Goal: Find specific page/section: Find specific page/section

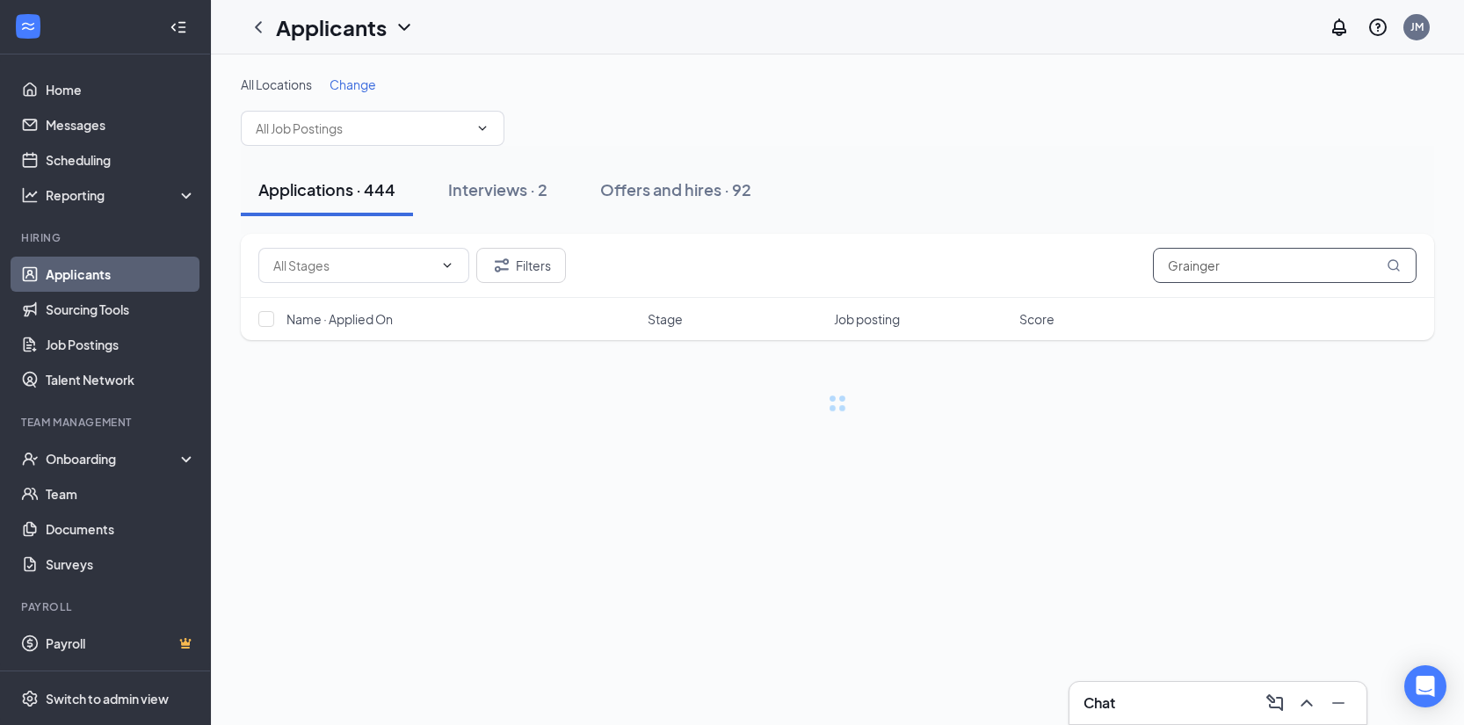
drag, startPoint x: 1239, startPoint y: 275, endPoint x: 1248, endPoint y: 272, distance: 10.0
click at [1248, 272] on input "Grainger" at bounding box center [1285, 265] width 264 height 35
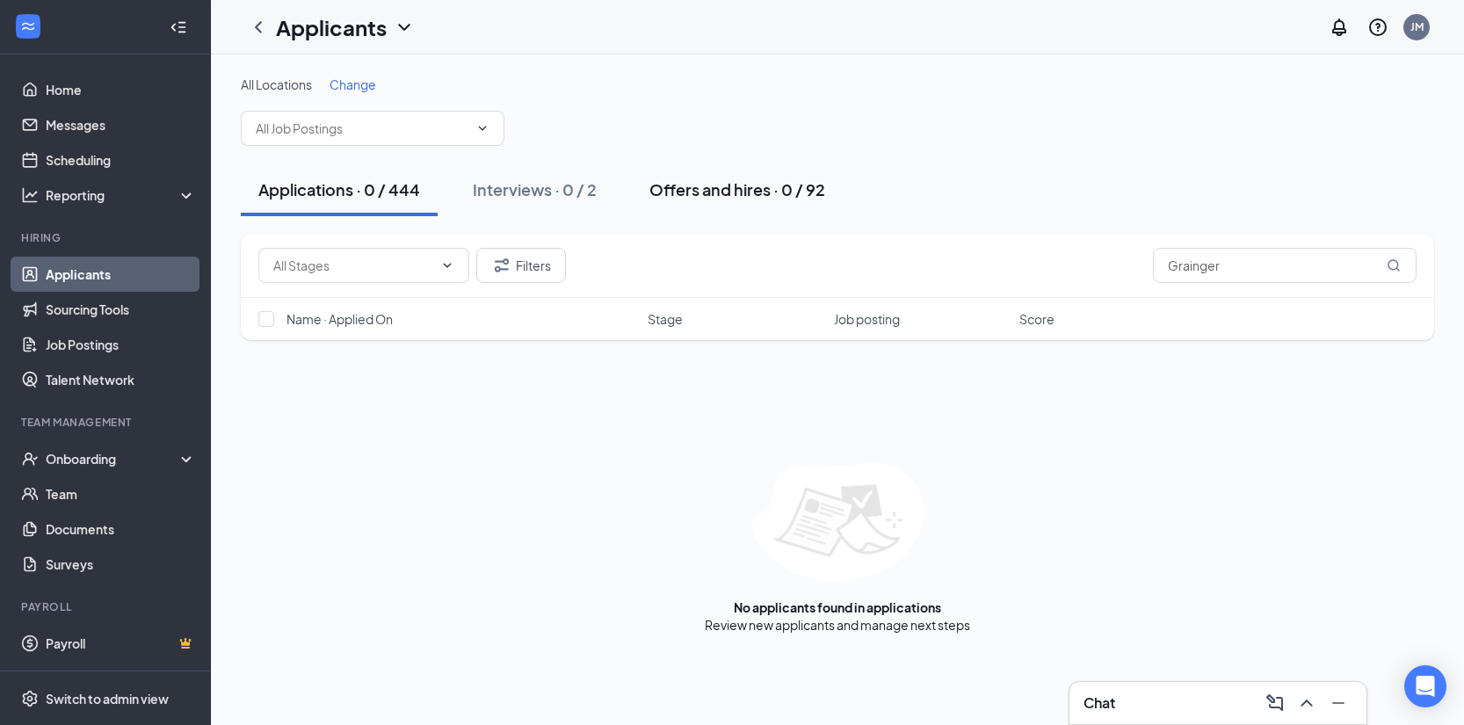
type input "Grainger"
click at [750, 188] on div "Offers and hires · 0 / 92" at bounding box center [737, 189] width 176 height 22
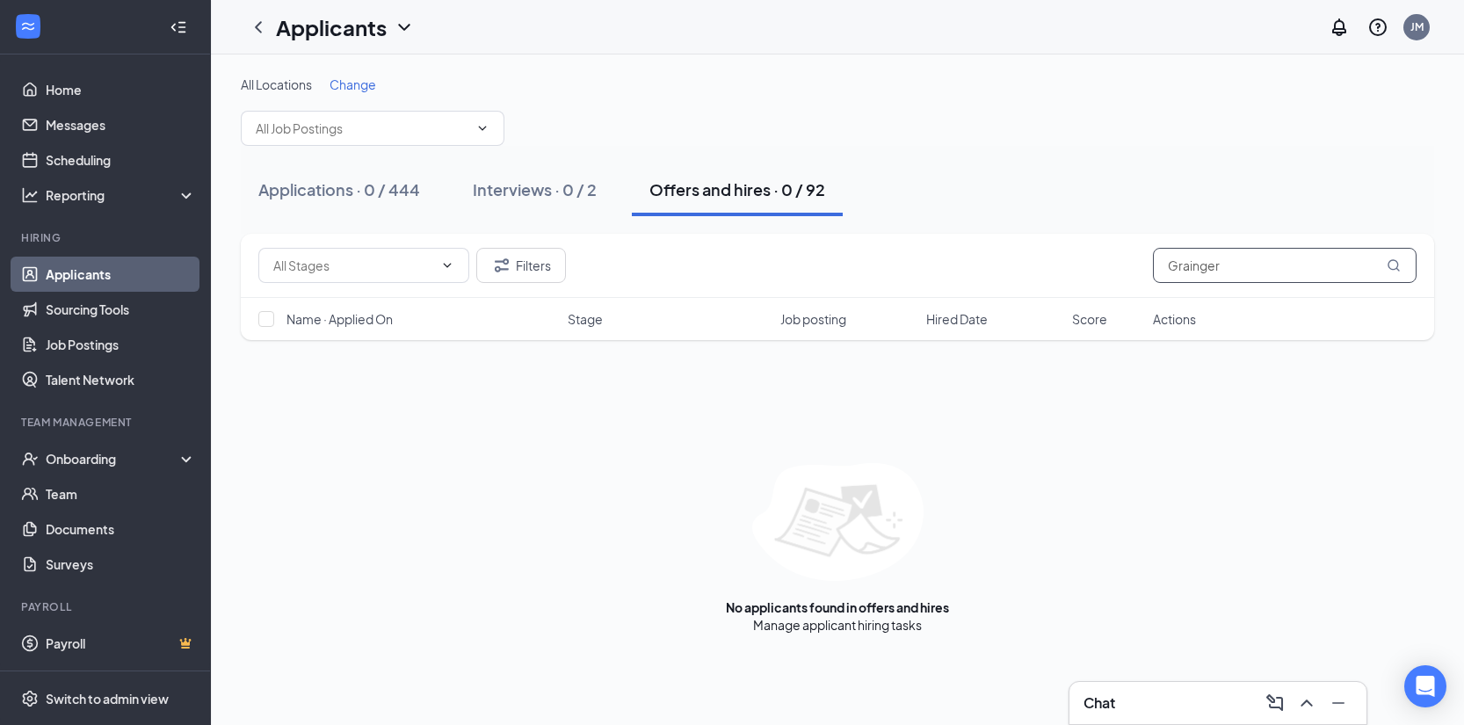
click at [1277, 266] on input "Grainger" at bounding box center [1285, 265] width 264 height 35
click at [568, 193] on div "Interviews · 0 / 2" at bounding box center [535, 189] width 124 height 22
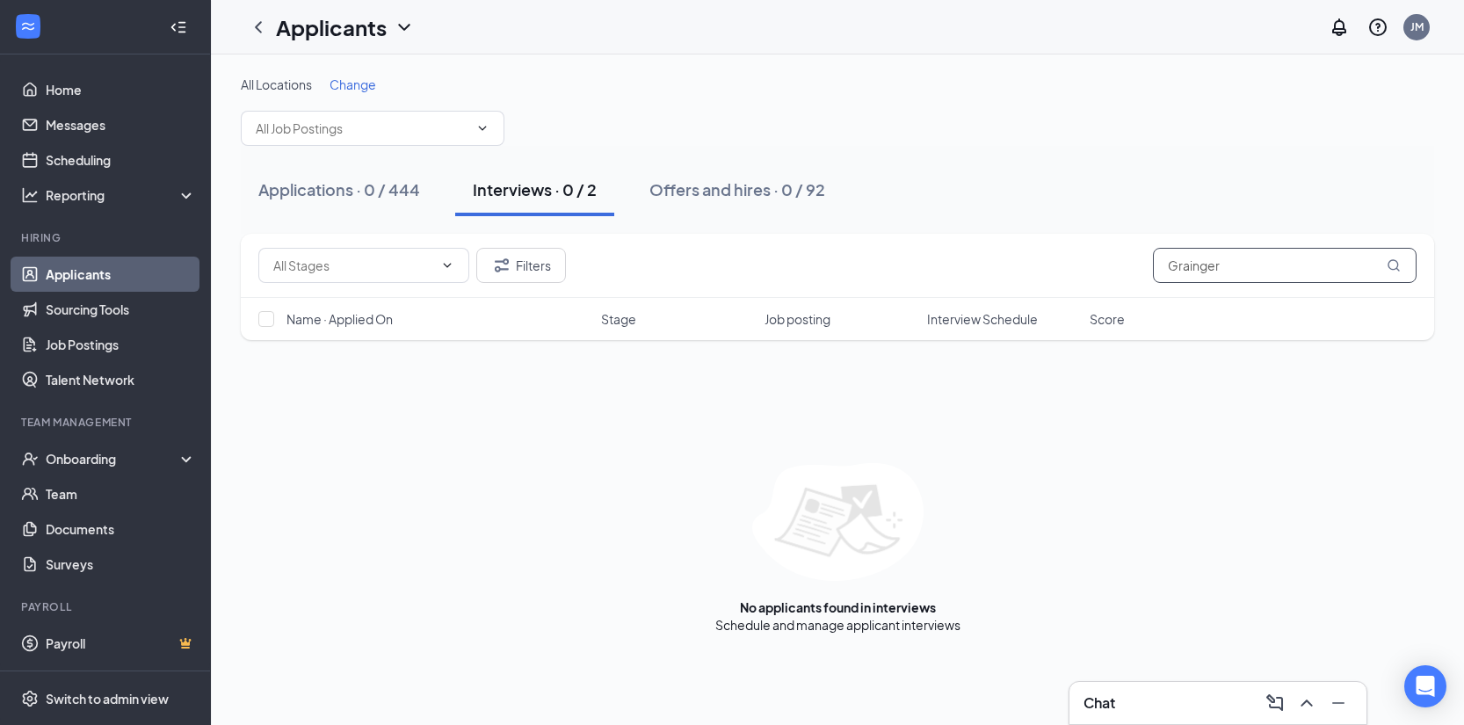
drag, startPoint x: 1258, startPoint y: 271, endPoint x: 1227, endPoint y: 262, distance: 32.0
click at [1226, 265] on input "Grainger" at bounding box center [1285, 265] width 264 height 35
type input "G"
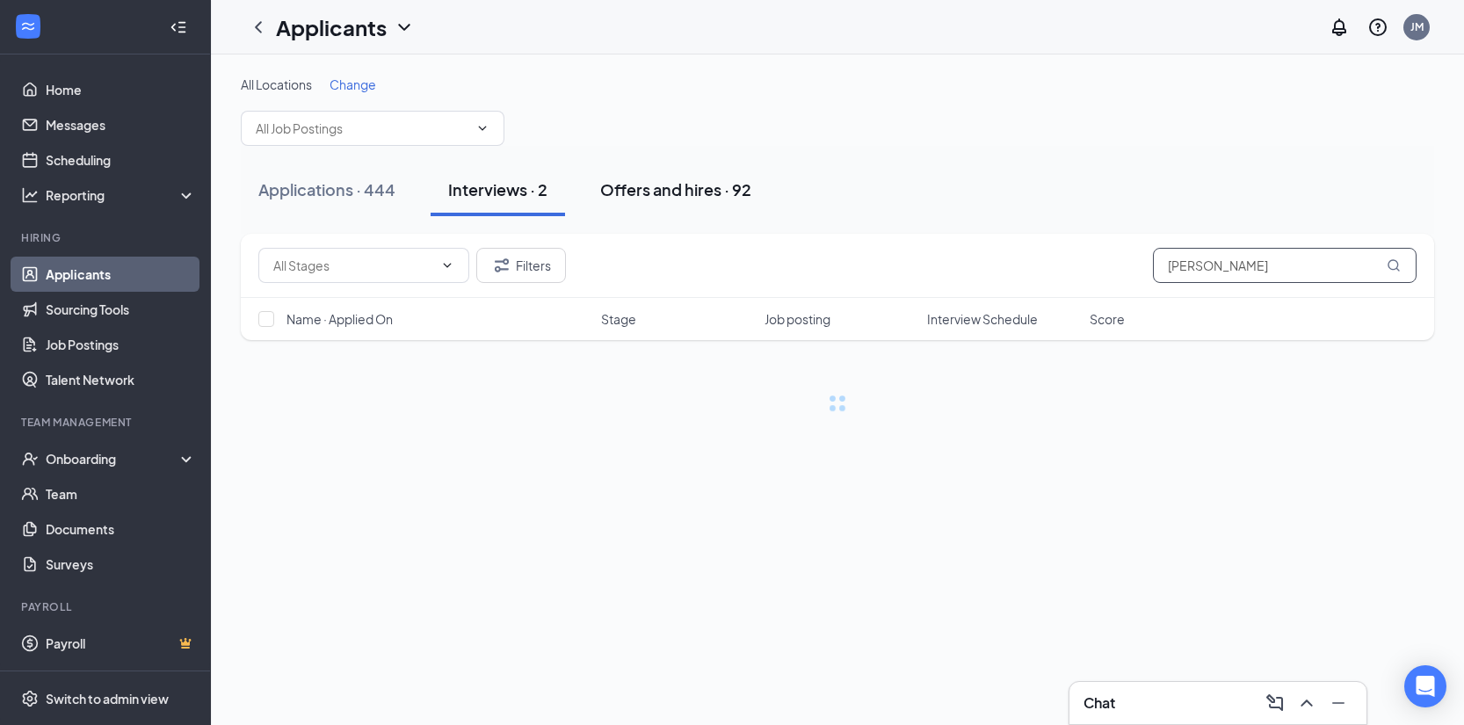
type input "[PERSON_NAME]"
click at [690, 191] on div "Offers and hires · 92" at bounding box center [675, 189] width 151 height 22
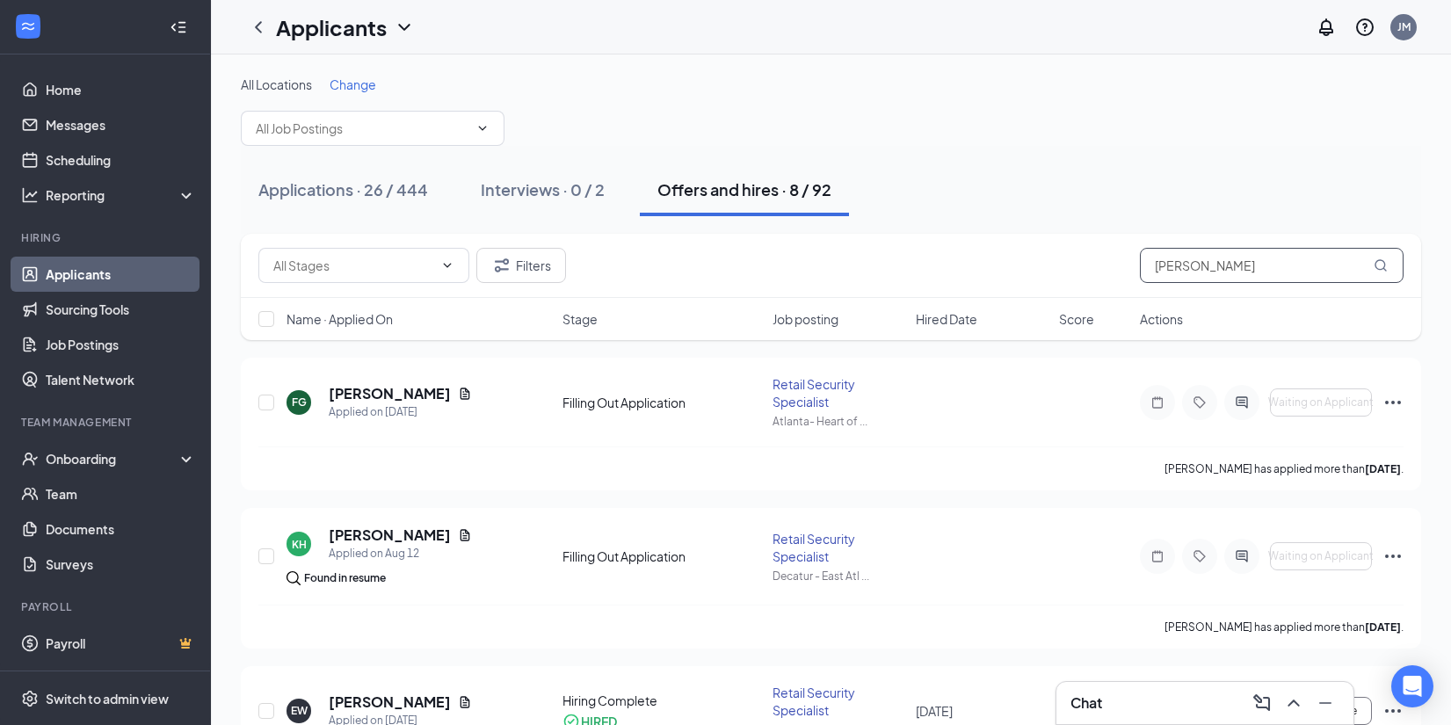
click at [1215, 279] on input "[PERSON_NAME]" at bounding box center [1272, 265] width 264 height 35
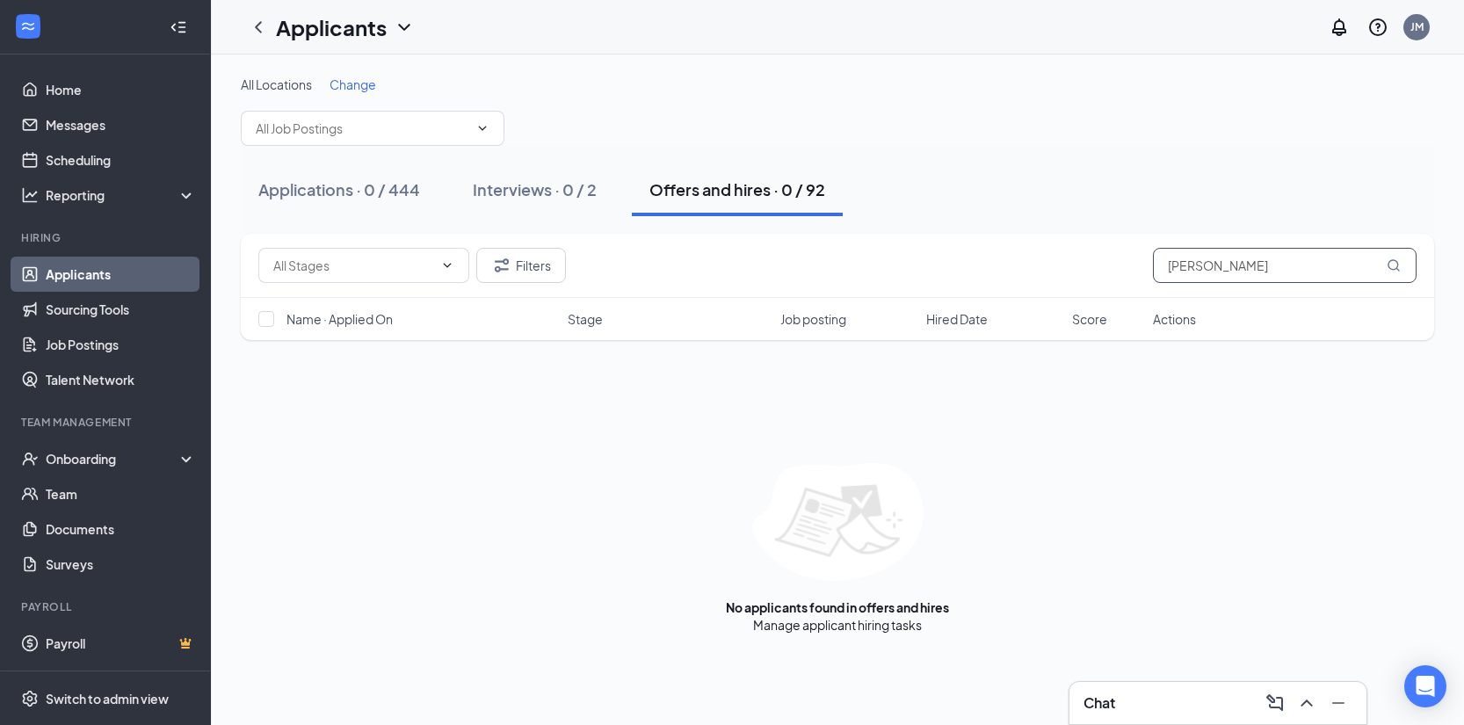
type input "[PERSON_NAME]"
click at [936, 249] on div "Filters [PERSON_NAME]" at bounding box center [837, 265] width 1158 height 35
click at [980, 240] on div "Filters [PERSON_NAME]" at bounding box center [837, 266] width 1193 height 64
click at [667, 250] on div "Filters [PERSON_NAME]" at bounding box center [837, 265] width 1158 height 35
click at [462, 72] on div "All Locations Change Applications · 0 / 444 Interviews · 0 / 2 Offers and hires…" at bounding box center [837, 354] width 1253 height 600
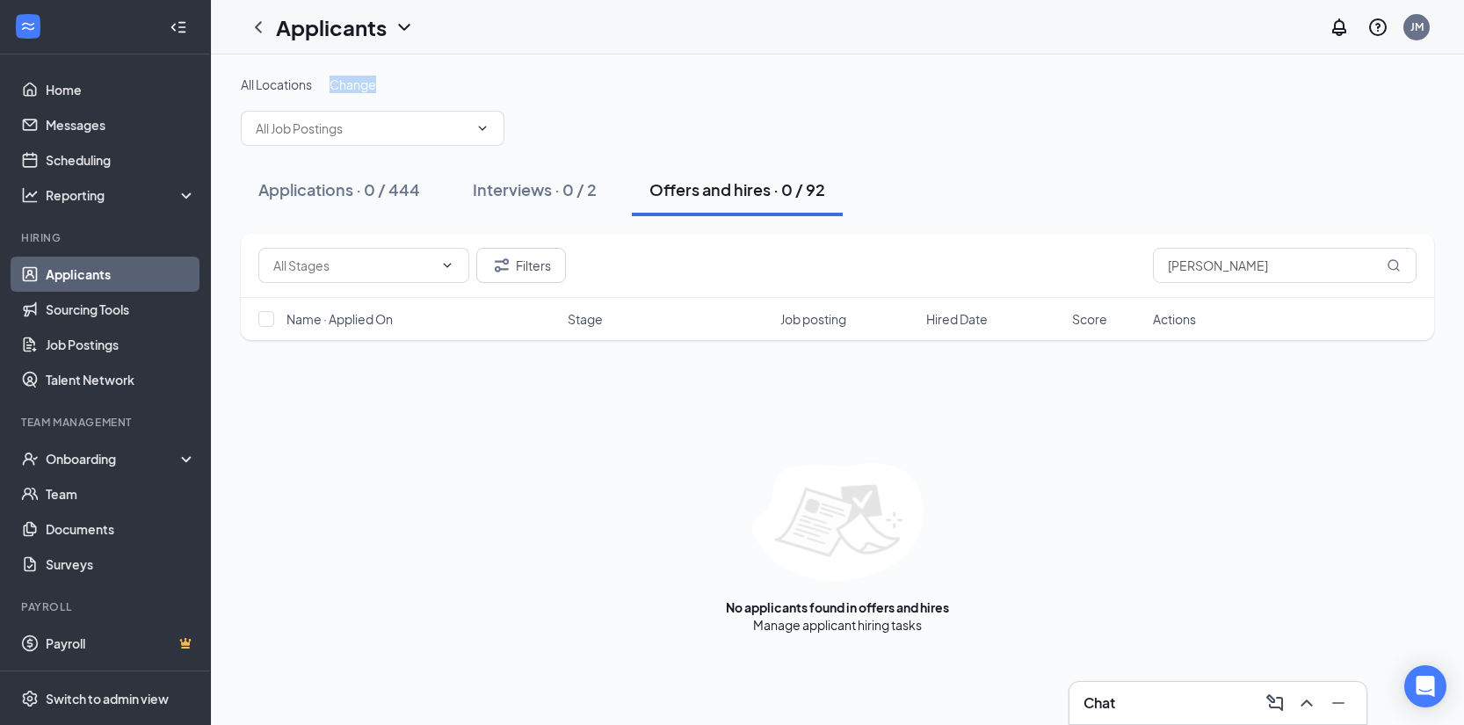
click at [914, 125] on div "All Locations Change" at bounding box center [837, 111] width 1193 height 70
click at [1311, 702] on icon "ChevronUp" at bounding box center [1306, 702] width 21 height 21
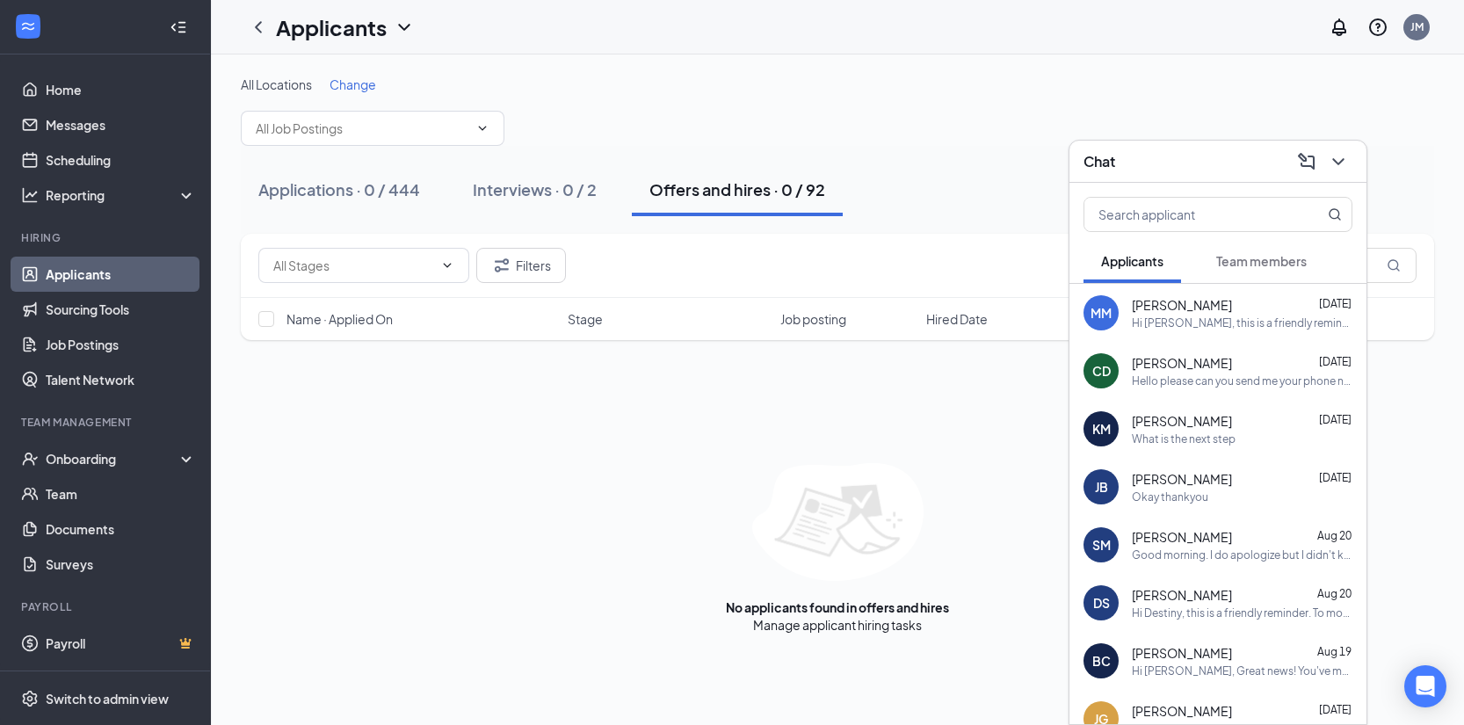
click at [915, 117] on div "All Locations Change" at bounding box center [837, 111] width 1193 height 70
click at [401, 231] on div "Applications · 0 / 444 Interviews · 0 / 2 Offers and hires · 0 / 92" at bounding box center [837, 190] width 1193 height 88
click at [692, 52] on div "Applicants JM" at bounding box center [837, 27] width 1253 height 54
click at [1334, 157] on icon "ChevronDown" at bounding box center [1338, 161] width 21 height 21
